Goal: Task Accomplishment & Management: Manage account settings

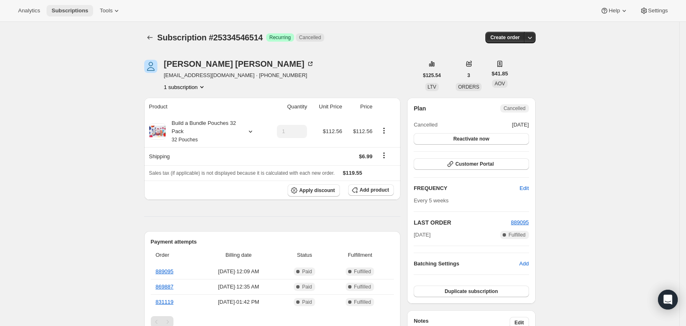
click at [78, 9] on span "Subscriptions" at bounding box center [69, 10] width 37 height 7
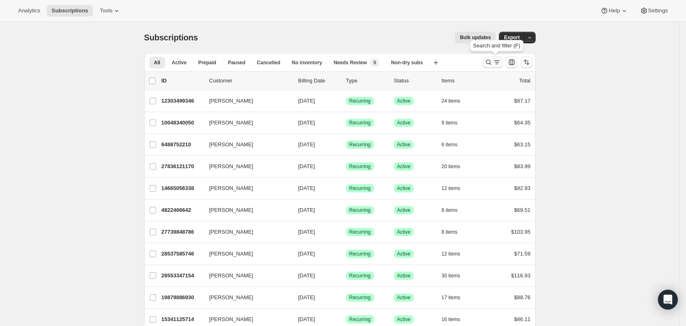
click at [499, 58] on icon "Search and filter results" at bounding box center [497, 62] width 8 height 8
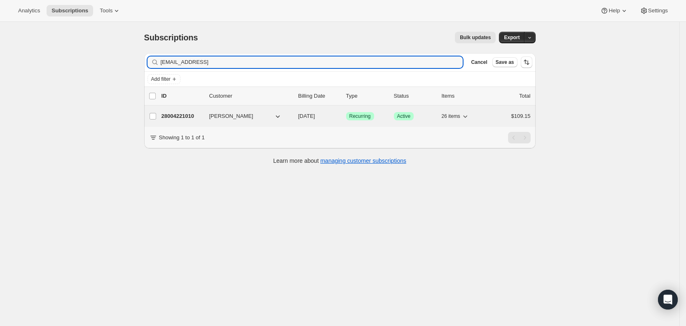
type input "[EMAIL_ADDRESS]"
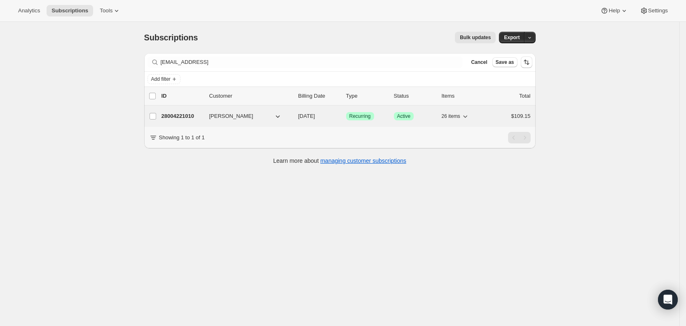
click at [315, 115] on span "[DATE]" at bounding box center [306, 116] width 17 height 6
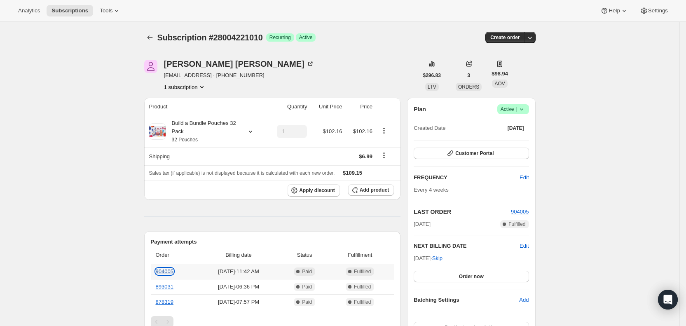
click at [168, 270] on link "904005" at bounding box center [165, 271] width 18 height 6
click at [516, 152] on button "Customer Portal" at bounding box center [471, 153] width 115 height 12
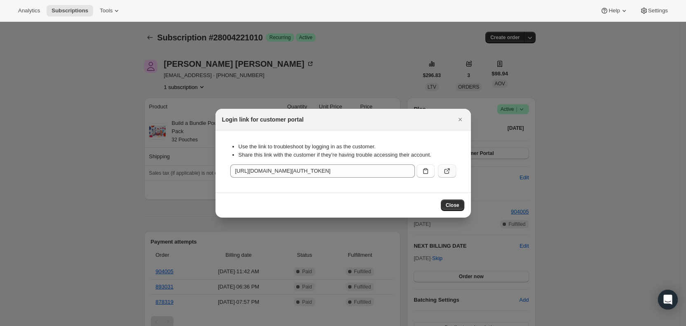
click at [449, 168] on icon ":r3v2:" at bounding box center [447, 171] width 8 height 8
click at [464, 117] on icon "Close" at bounding box center [460, 119] width 8 height 8
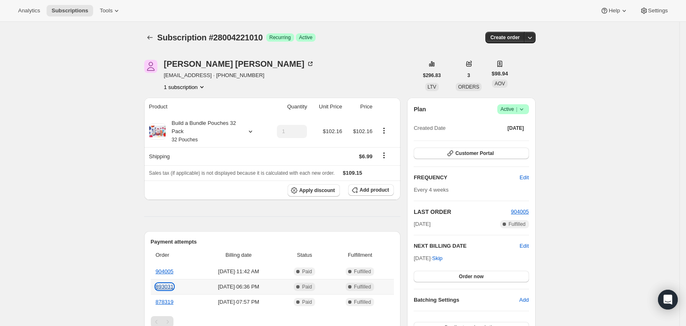
click at [172, 287] on link "893031" at bounding box center [165, 286] width 18 height 6
click at [61, 7] on span "Subscriptions" at bounding box center [69, 10] width 37 height 7
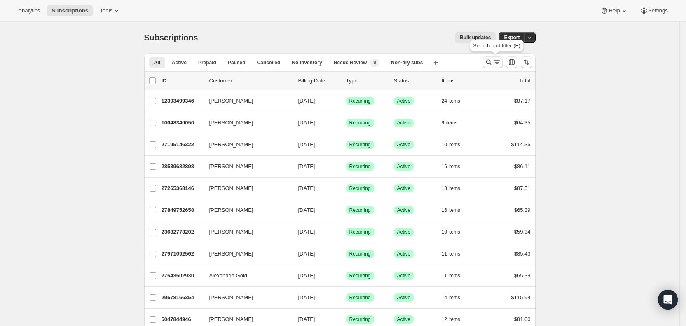
click at [501, 59] on icon "Search and filter results" at bounding box center [497, 62] width 8 height 8
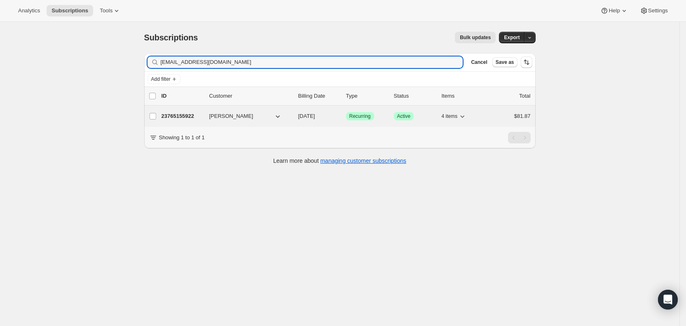
type input "[EMAIL_ADDRESS][DOMAIN_NAME]"
click at [315, 113] on span "[DATE]" at bounding box center [306, 116] width 17 height 6
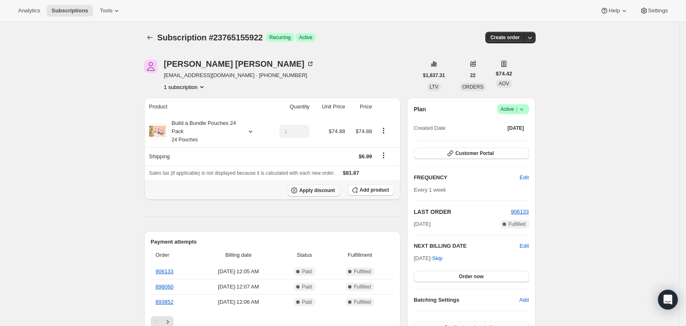
click at [322, 187] on span "Apply discount" at bounding box center [317, 190] width 36 height 7
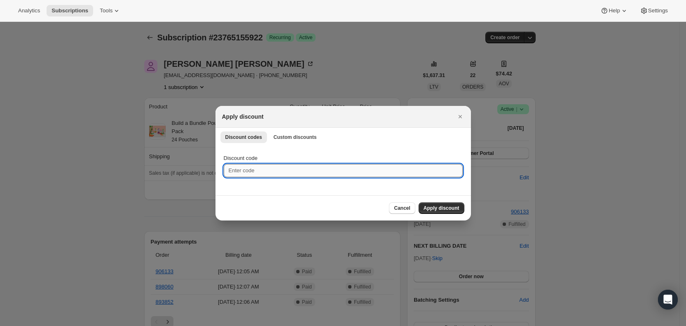
click at [231, 171] on input "Discount code" at bounding box center [343, 170] width 239 height 13
type input "CR_20"
click at [441, 207] on span "Apply discount" at bounding box center [441, 208] width 36 height 7
